Goal: Find specific page/section: Find specific page/section

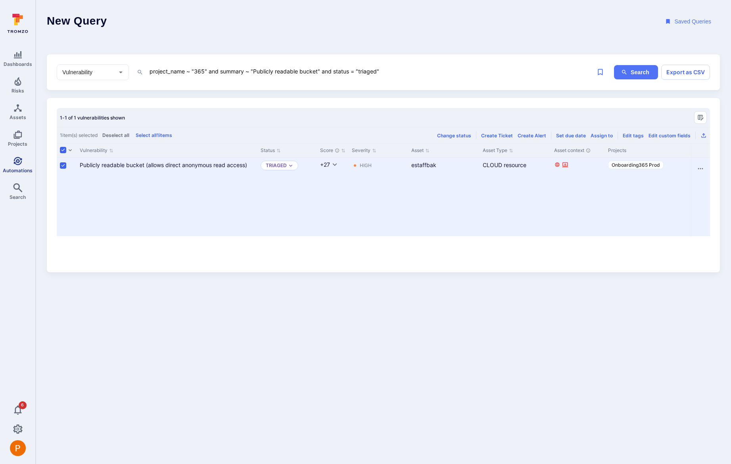
click at [21, 166] on icon "Automations" at bounding box center [18, 161] width 10 height 10
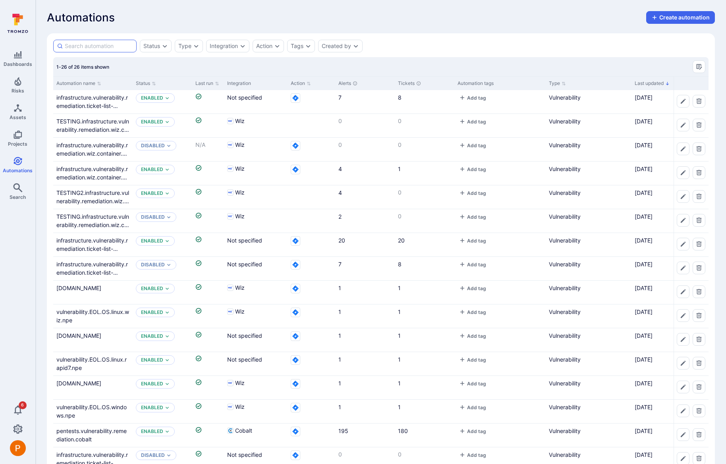
click at [77, 46] on input at bounding box center [99, 46] width 68 height 8
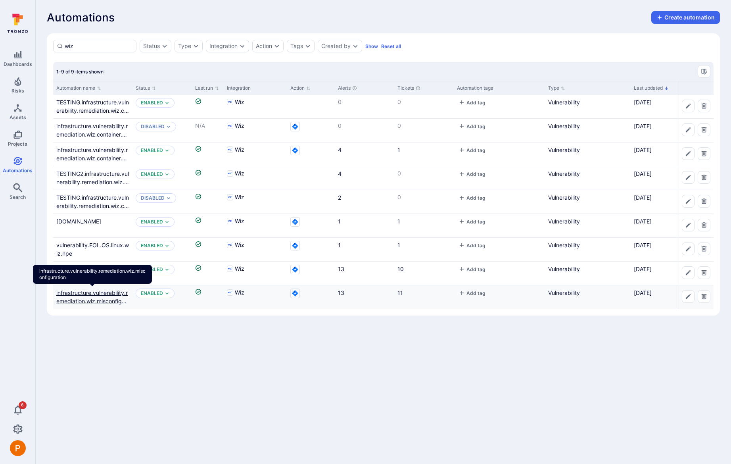
type input "wiz"
click at [114, 303] on link "infrastructure.vulnerability.remediation.wiz.misconfiguration" at bounding box center [91, 300] width 71 height 23
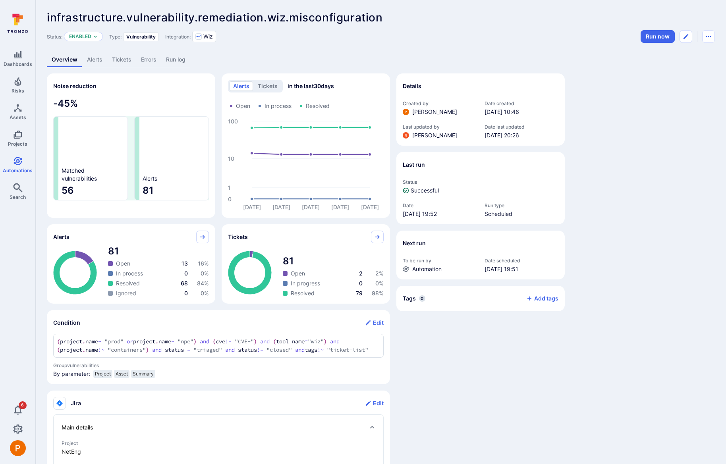
click at [129, 61] on link "Tickets" at bounding box center [121, 59] width 29 height 15
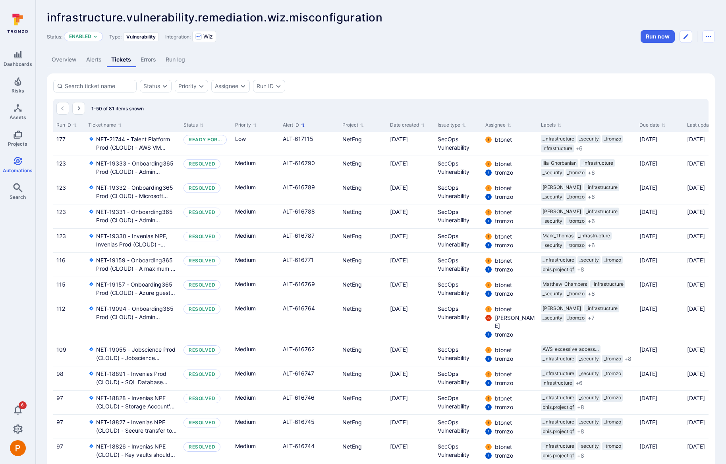
drag, startPoint x: 178, startPoint y: 124, endPoint x: 298, endPoint y: 121, distance: 119.5
click at [298, 121] on div "Run ID Ticket name Status Priority Alert ID Project Date created Issue type Ass…" at bounding box center [392, 125] width 678 height 14
